Goal: Information Seeking & Learning: Find specific fact

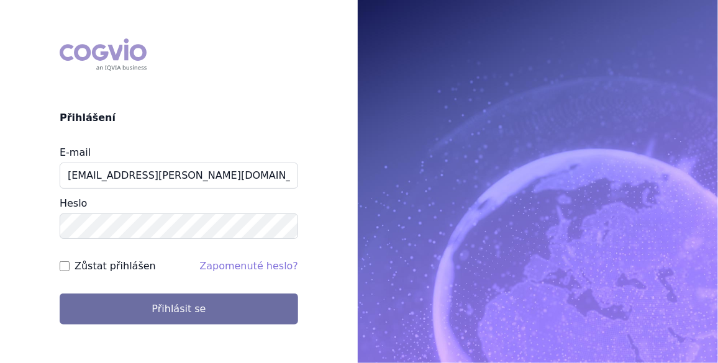
type input "[EMAIL_ADDRESS][PERSON_NAME][DOMAIN_NAME]"
click at [65, 263] on input "Zůstat přihlášen" at bounding box center [65, 267] width 10 height 10
checkbox input "true"
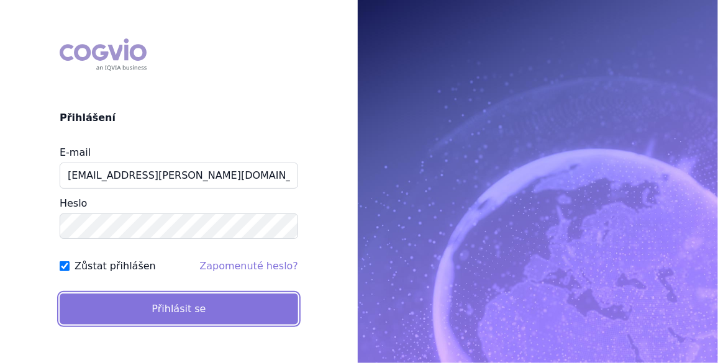
click at [170, 303] on button "Přihlásit se" at bounding box center [179, 309] width 239 height 31
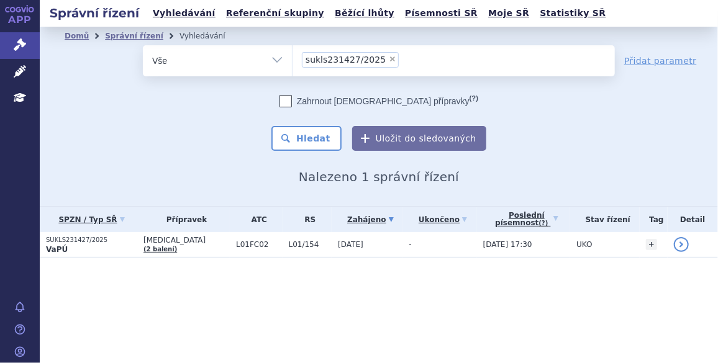
click at [389, 58] on span "×" at bounding box center [392, 58] width 7 height 7
click at [293, 58] on select "sukls231427/2025" at bounding box center [292, 60] width 1 height 31
select select
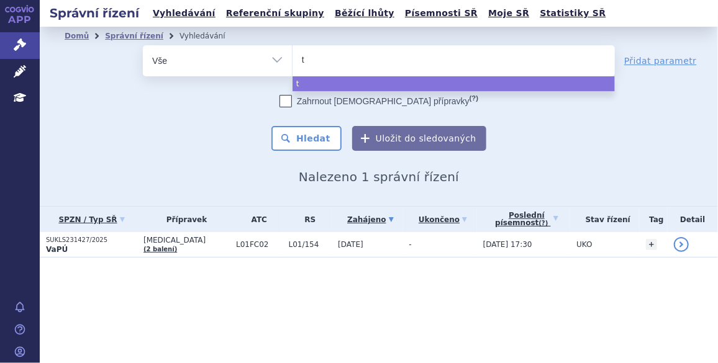
type input "tr"
type input "tri"
type input "triz"
type input "triziv"
type input "trizivi"
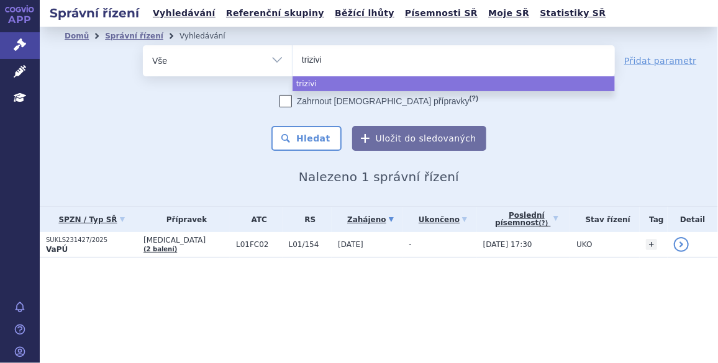
type input "trizivir"
select select "trizivir"
click at [321, 142] on button "Hledat" at bounding box center [307, 138] width 70 height 25
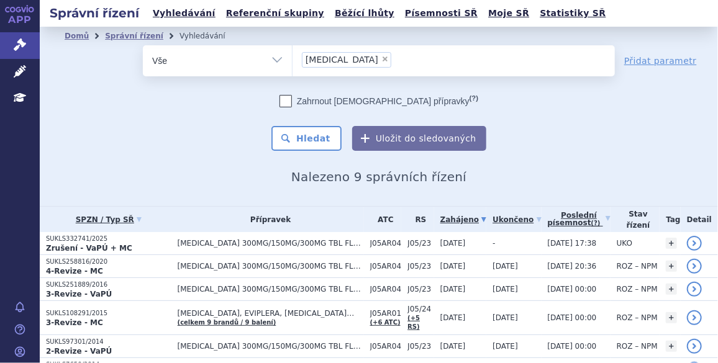
click at [185, 244] on span "[MEDICAL_DATA] 300MG/150MG/300MG TBL FLM 60 I" at bounding box center [271, 243] width 186 height 9
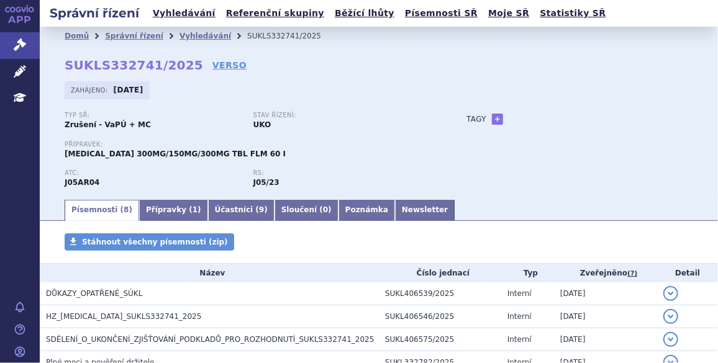
scroll to position [94, 0]
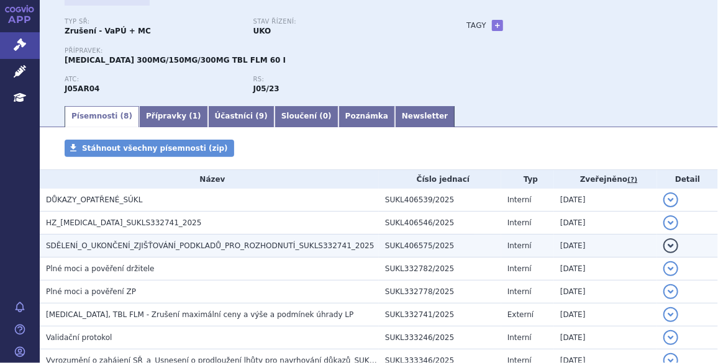
click at [181, 249] on span "SDĚLENÍ_O_UKONČENÍ_ZJIŠŤOVÁNÍ_PODKLADŮ_PRO_ROZHODNUTÍ_SUKLS332741_2025" at bounding box center [210, 246] width 328 height 9
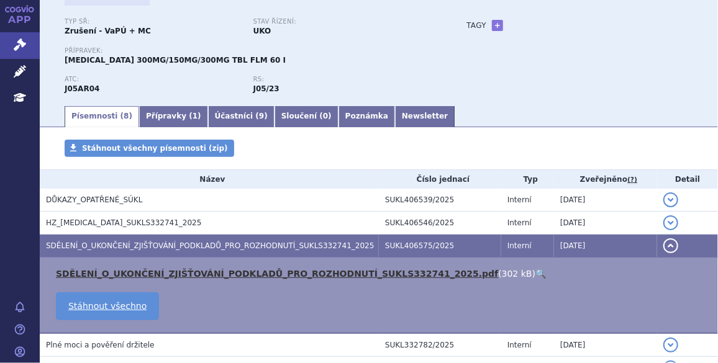
click at [180, 272] on link "SDĚLENÍ_O_UKONČENÍ_ZJIŠŤOVÁNÍ_PODKLADŮ_PRO_ROZHODNUTÍ_SUKLS332741_2025.pdf" at bounding box center [277, 274] width 442 height 10
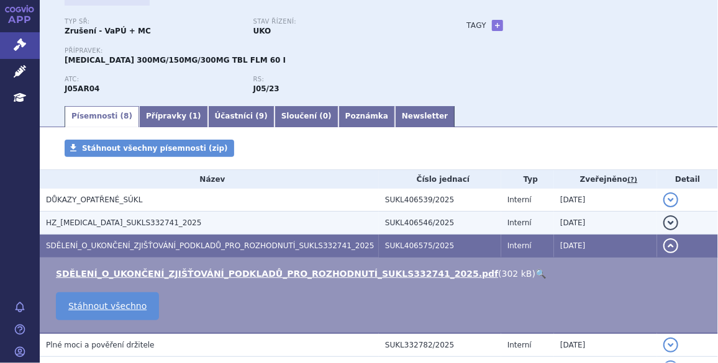
click at [126, 223] on span "HZ_TRIZIVIR_SUKLS332741_2025" at bounding box center [123, 223] width 155 height 9
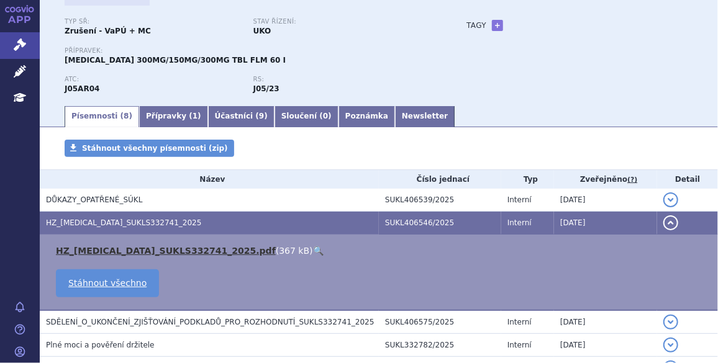
click at [127, 249] on link "HZ_TRIZIVIR_SUKLS332741_2025.pdf" at bounding box center [166, 251] width 220 height 10
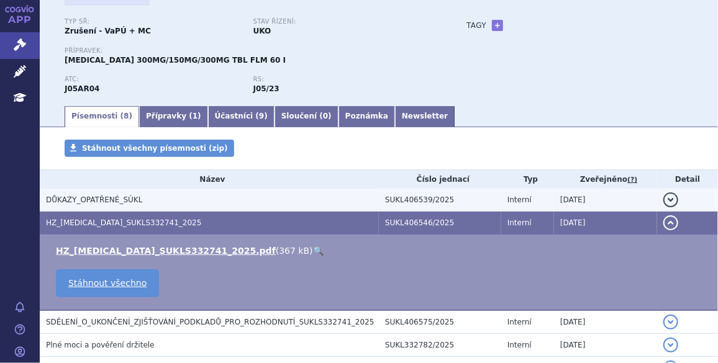
click at [116, 199] on span "DŮKAZY_OPATŘENÉ_SÚKL" at bounding box center [94, 200] width 96 height 9
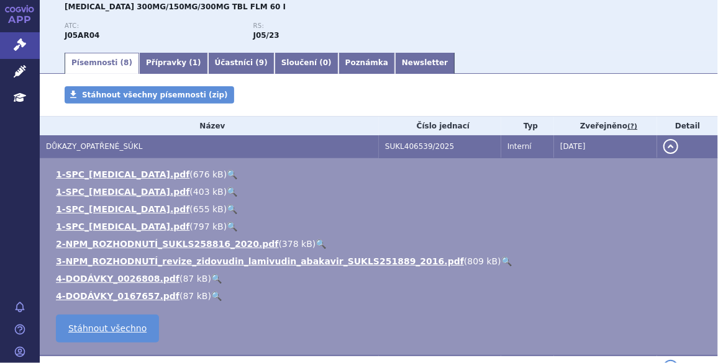
scroll to position [169, 0]
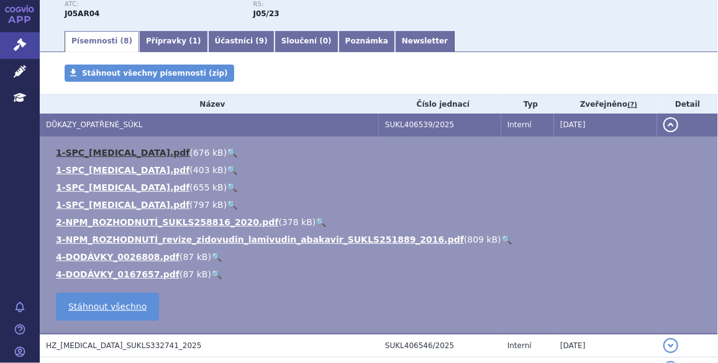
click at [104, 154] on link "1-SPC_Epivir.pdf" at bounding box center [123, 153] width 134 height 10
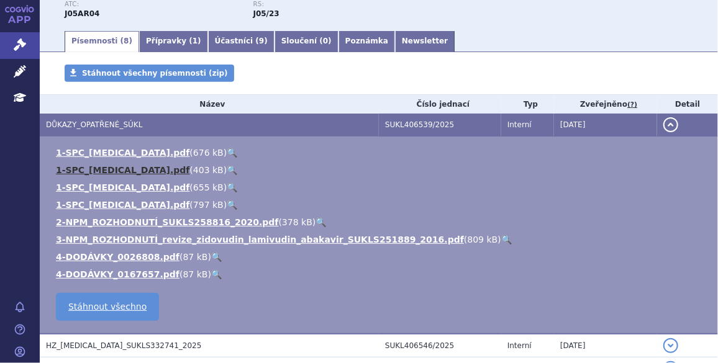
click at [101, 174] on link "1-SPC_Retrovir.pdf" at bounding box center [123, 170] width 134 height 10
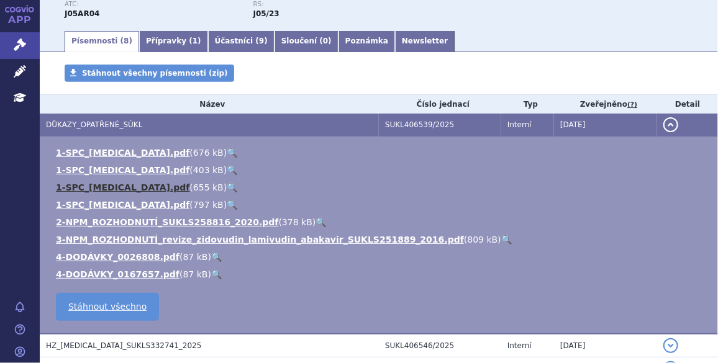
click at [103, 193] on link "1-SPC_TRIZIVIR.pdf" at bounding box center [123, 188] width 134 height 10
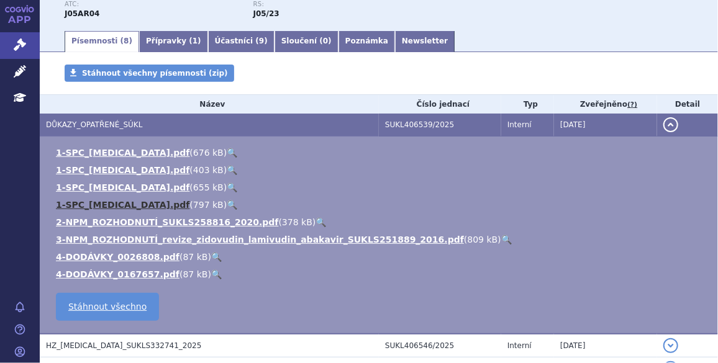
click at [102, 208] on link "1-SPC_Ziagen.pdf" at bounding box center [123, 205] width 134 height 10
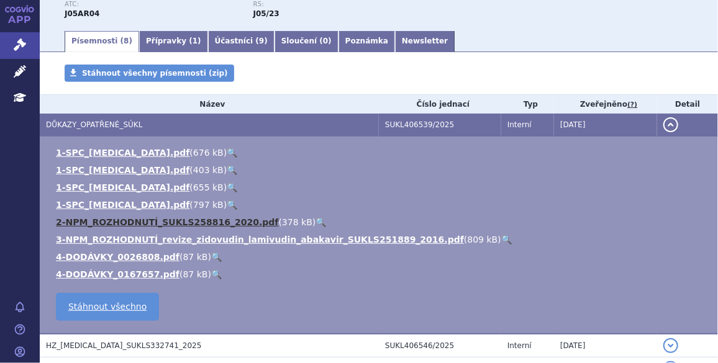
click at [105, 224] on link "2-NPM_ROZHODNUTÍ_SUKLS258816_2020.pdf" at bounding box center [167, 222] width 223 height 10
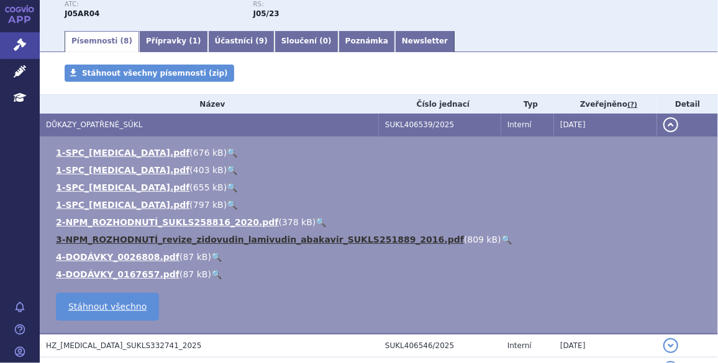
click at [104, 240] on link "3-NPM_ROZHODNUTÍ_revize_zidovudin_lamivudin_abakavir_SUKLS251889_2016.pdf" at bounding box center [260, 240] width 408 height 10
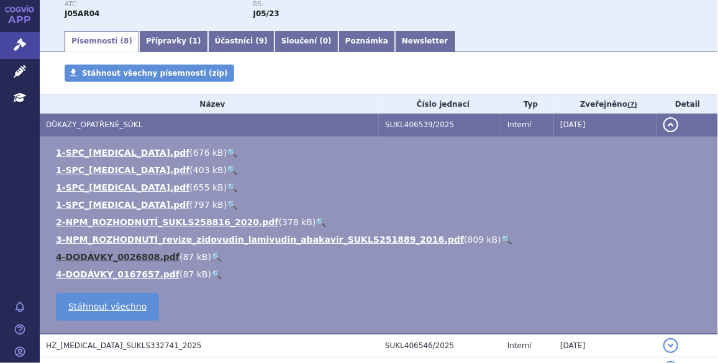
click at [104, 254] on link "4-DODÁVKY_0026808.pdf" at bounding box center [118, 257] width 124 height 10
click at [106, 275] on link "4-DODÁVKY_0167657.pdf" at bounding box center [118, 275] width 124 height 10
